Goal: Information Seeking & Learning: Learn about a topic

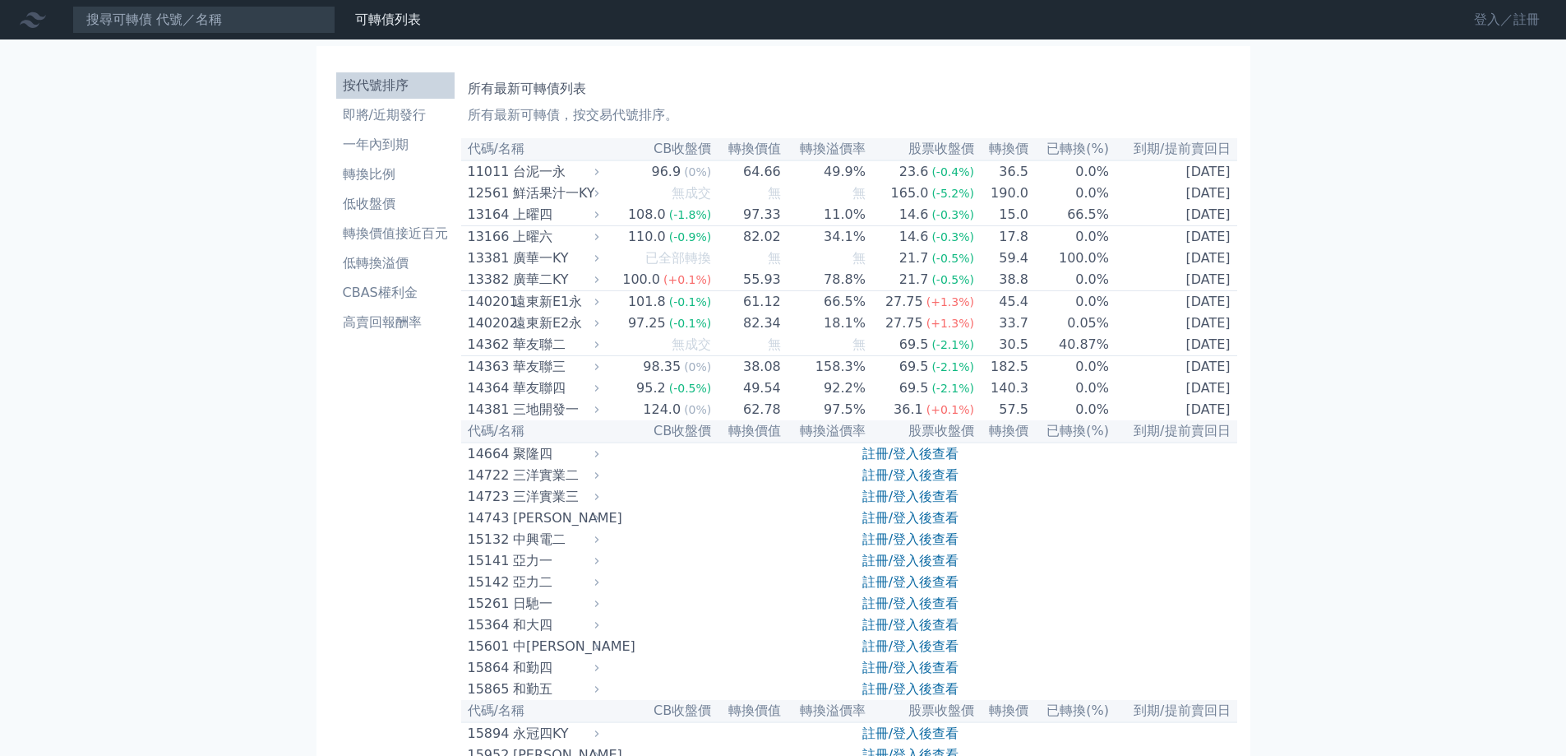
click at [1480, 21] on link "登入／註冊" at bounding box center [1507, 20] width 92 height 26
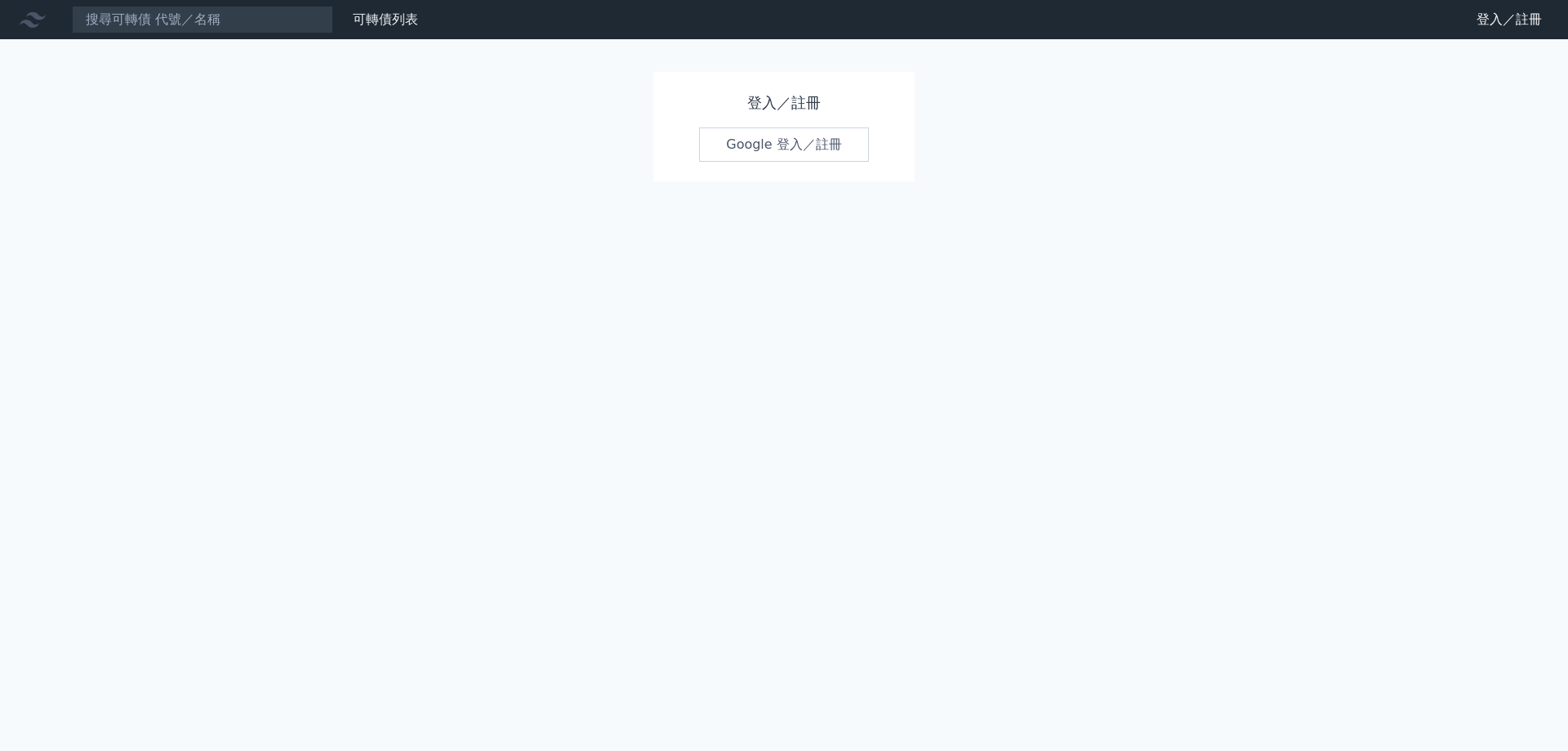
click at [838, 130] on link "Google 登入／註冊" at bounding box center [784, 144] width 170 height 35
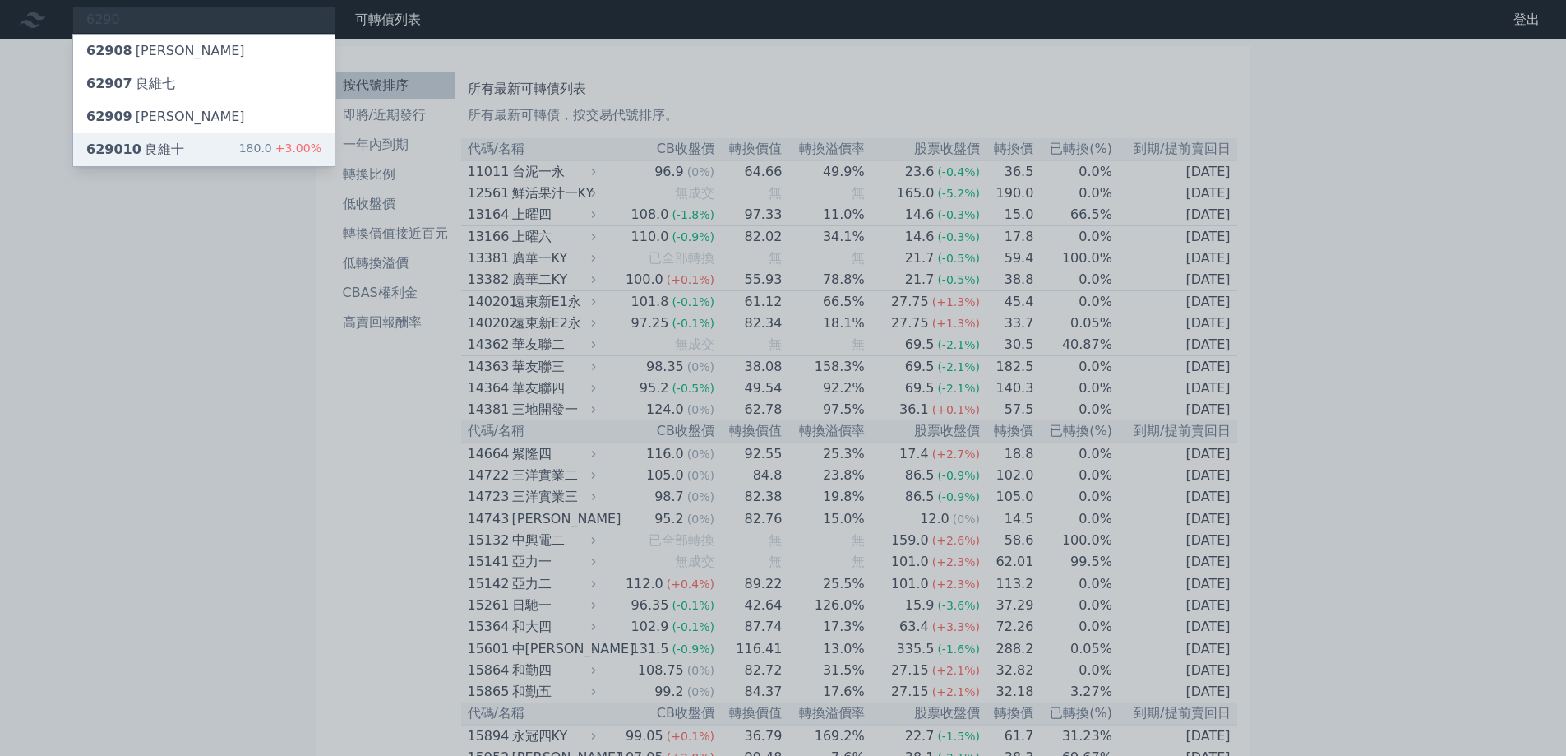
type input "6290"
click at [222, 157] on div "629010 良維十 180.0 +3.00%" at bounding box center [203, 149] width 261 height 33
